Goal: Task Accomplishment & Management: Manage account settings

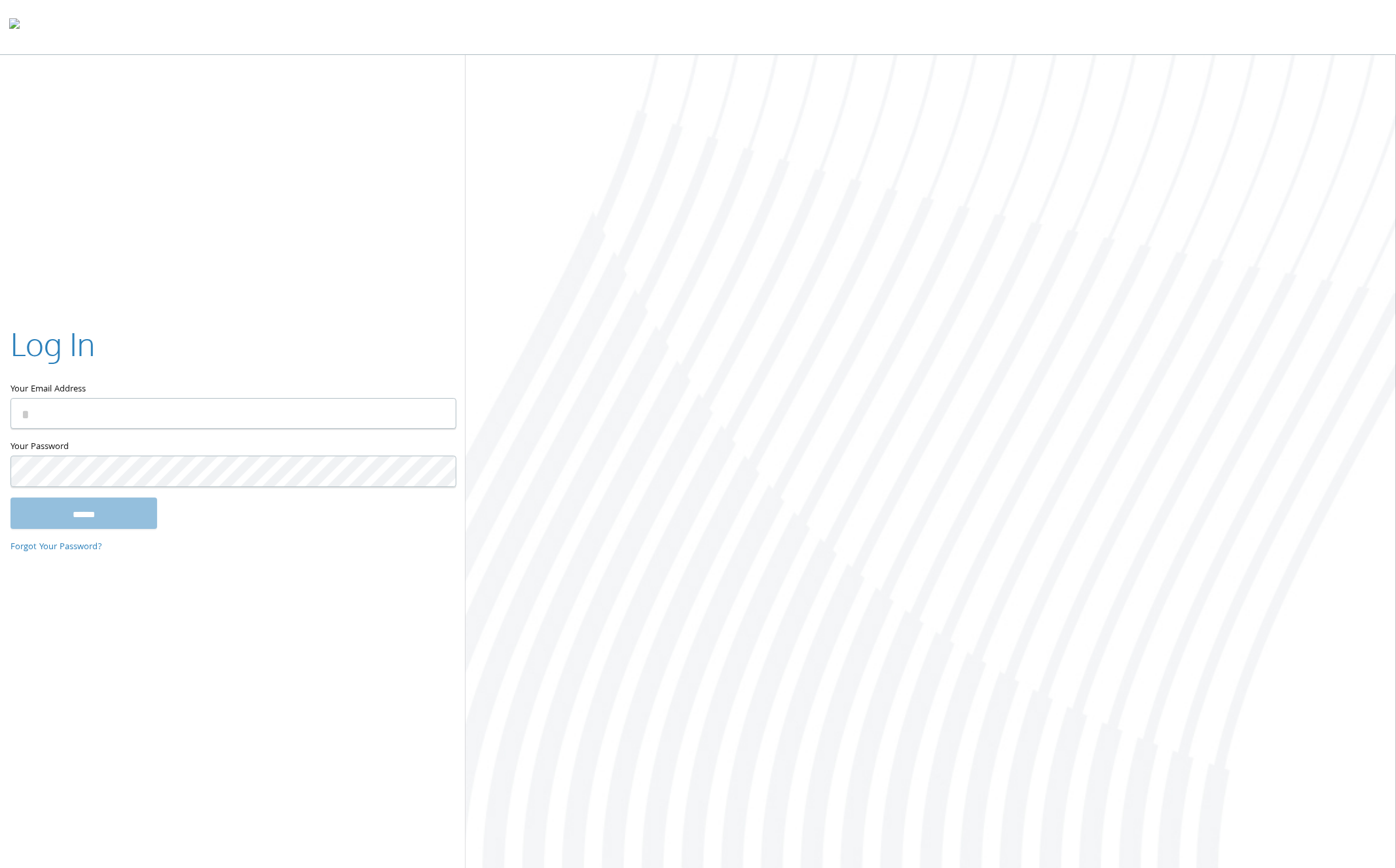
type input "**********"
click at [88, 516] on input "******" at bounding box center [84, 513] width 147 height 31
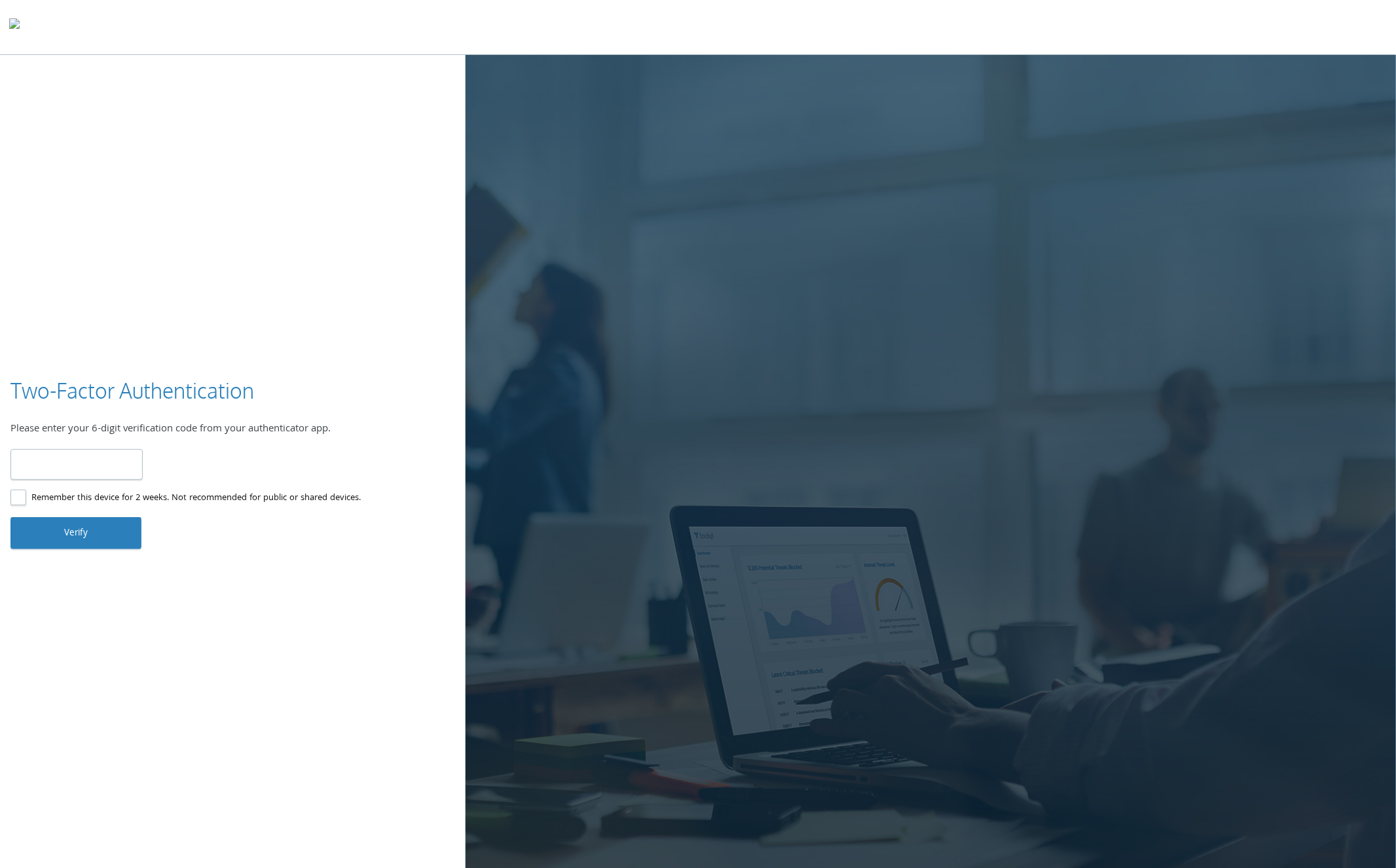
type input "******"
click at [96, 535] on button "Verify" at bounding box center [76, 532] width 131 height 31
